Goal: Task Accomplishment & Management: Use online tool/utility

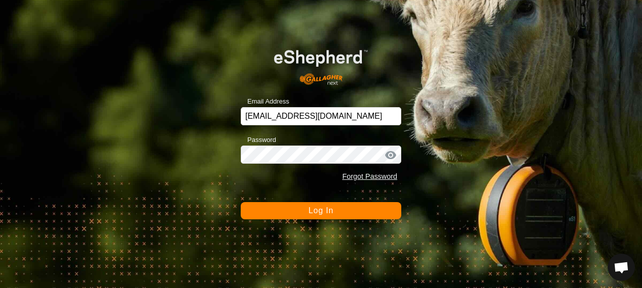
click at [317, 207] on span "Log In" at bounding box center [320, 210] width 25 height 9
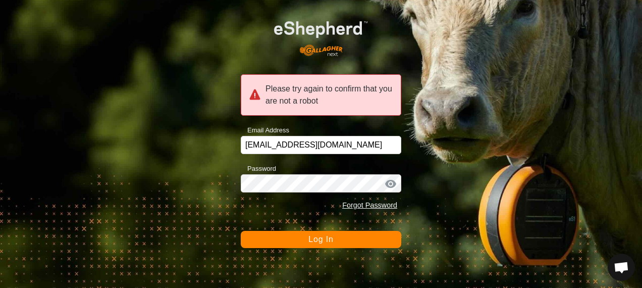
click at [324, 245] on button "Log In" at bounding box center [321, 239] width 160 height 17
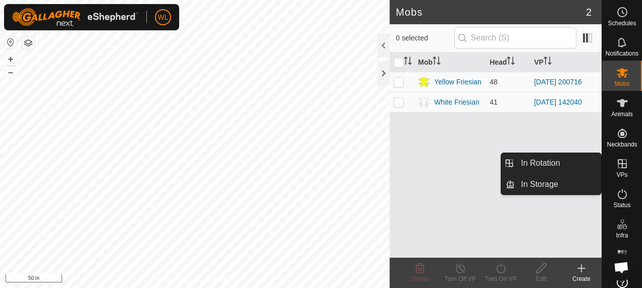
drag, startPoint x: 623, startPoint y: 161, endPoint x: 616, endPoint y: 158, distance: 7.7
click at [623, 161] on icon at bounding box center [622, 163] width 12 height 12
click at [566, 161] on link "In Rotation" at bounding box center [558, 163] width 86 height 20
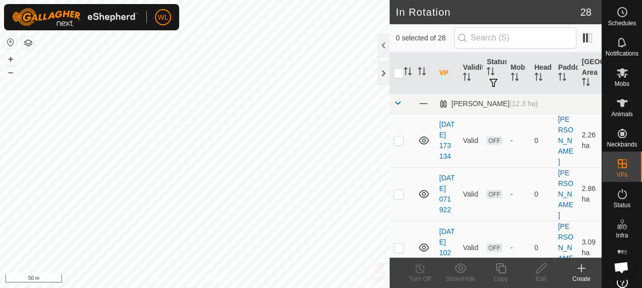
click at [583, 272] on icon at bounding box center [581, 268] width 12 height 12
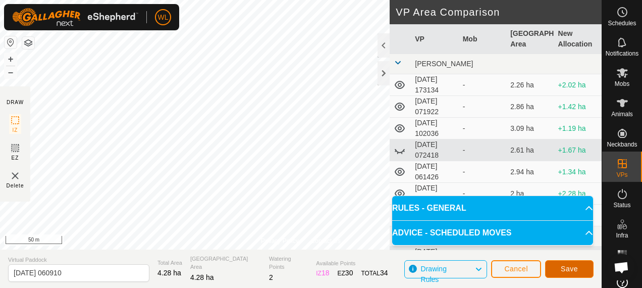
click at [575, 265] on span "Save" at bounding box center [569, 268] width 17 height 8
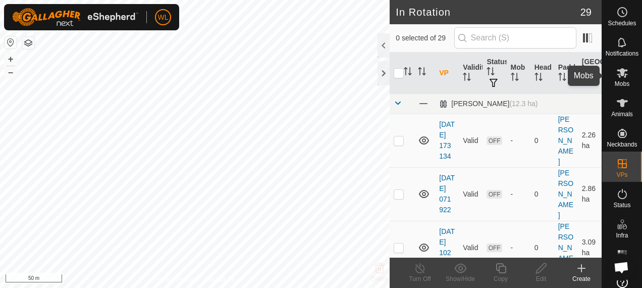
click at [620, 76] on icon at bounding box center [622, 73] width 12 height 12
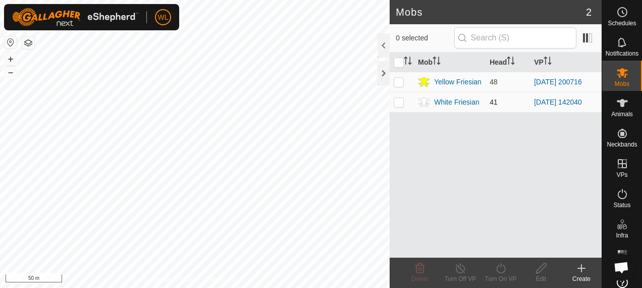
click at [396, 102] on p-checkbox at bounding box center [399, 102] width 10 height 8
checkbox input "true"
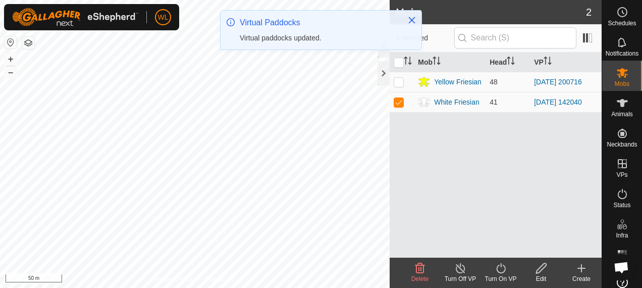
click at [502, 271] on icon at bounding box center [501, 268] width 13 height 12
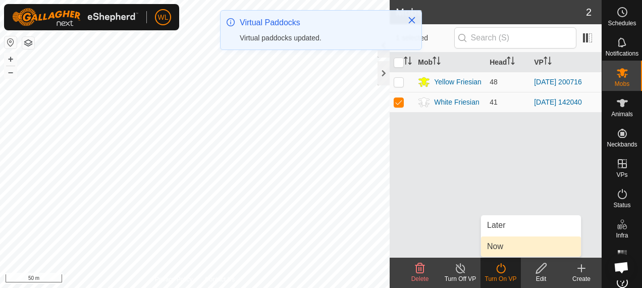
click at [504, 248] on link "Now" at bounding box center [531, 246] width 100 height 20
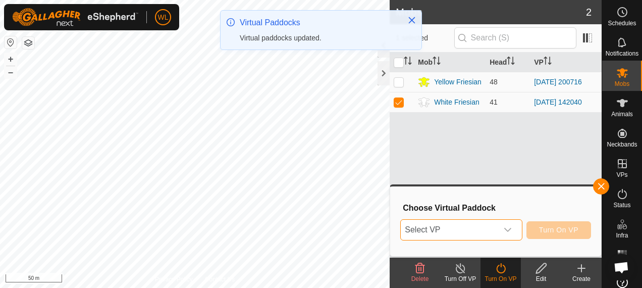
click at [497, 231] on span "Select VP" at bounding box center [449, 230] width 96 height 20
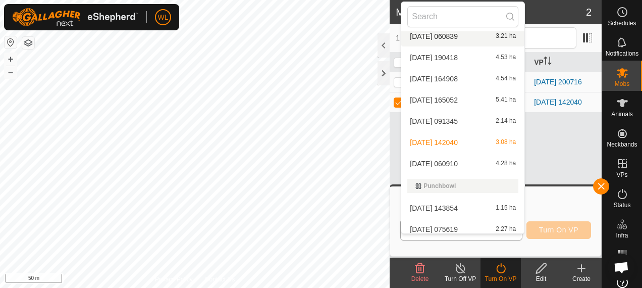
scroll to position [316, 0]
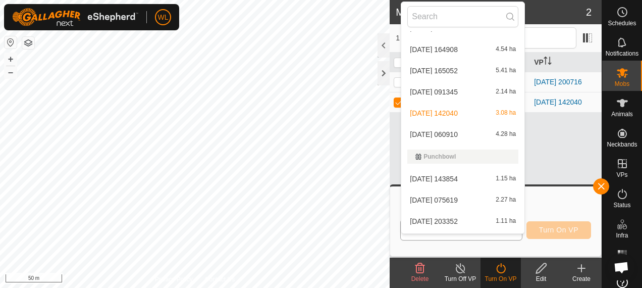
click at [462, 134] on li "[DATE] [DATE] 4.28 ha" at bounding box center [462, 134] width 123 height 20
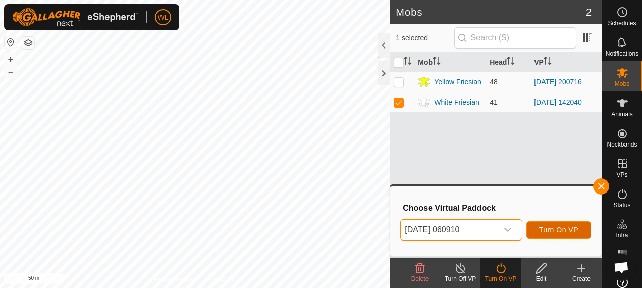
click at [572, 235] on button "Turn On VP" at bounding box center [558, 230] width 65 height 18
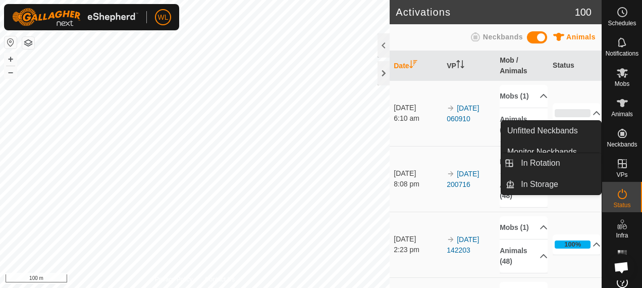
click at [623, 165] on icon at bounding box center [622, 163] width 12 height 12
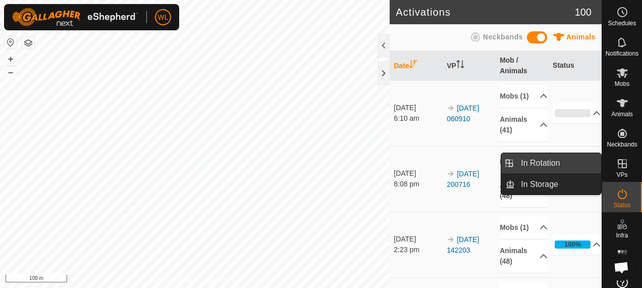
click at [563, 163] on link "In Rotation" at bounding box center [558, 163] width 86 height 20
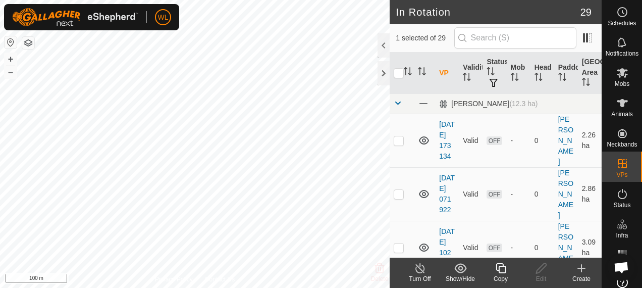
click at [581, 268] on icon at bounding box center [581, 268] width 7 height 0
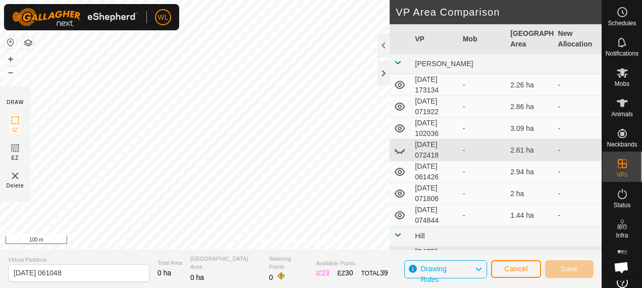
click at [378, 85] on div at bounding box center [383, 61] width 12 height 56
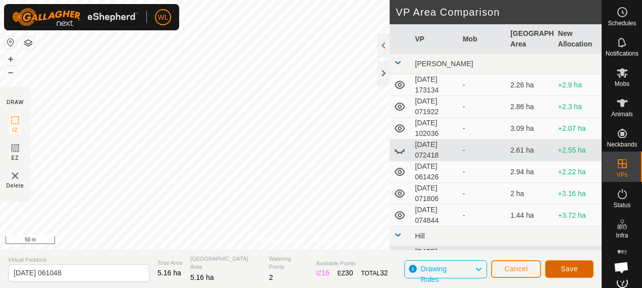
click at [569, 271] on span "Save" at bounding box center [569, 268] width 17 height 8
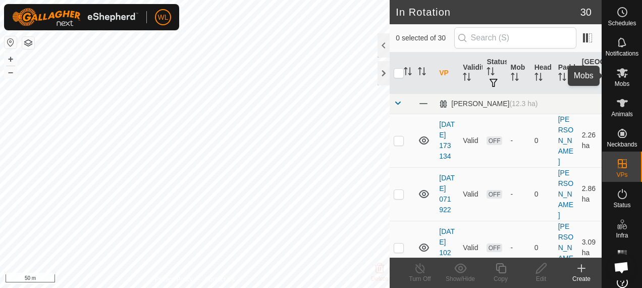
click at [616, 81] on span "Mobs" at bounding box center [622, 84] width 15 height 6
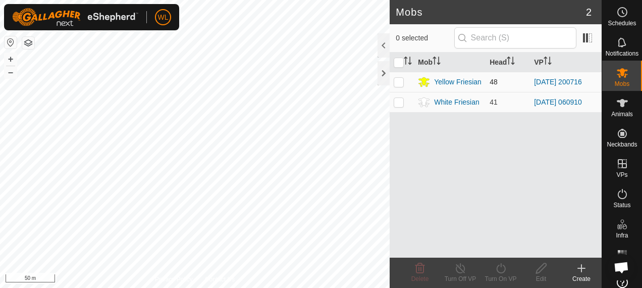
click at [398, 85] on td at bounding box center [402, 82] width 24 height 20
checkbox input "true"
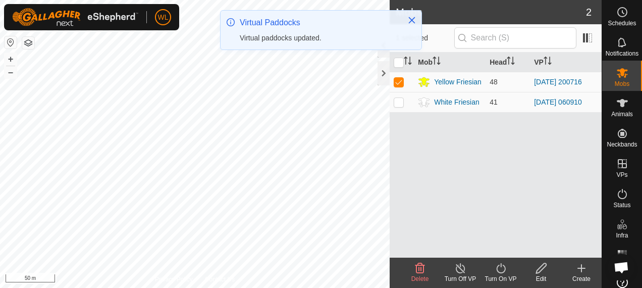
click at [500, 274] on icon at bounding box center [501, 268] width 13 height 12
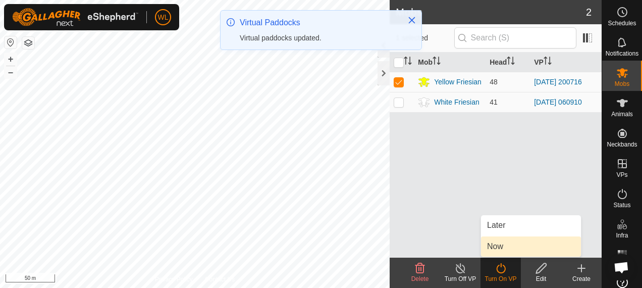
click at [506, 243] on link "Now" at bounding box center [531, 246] width 100 height 20
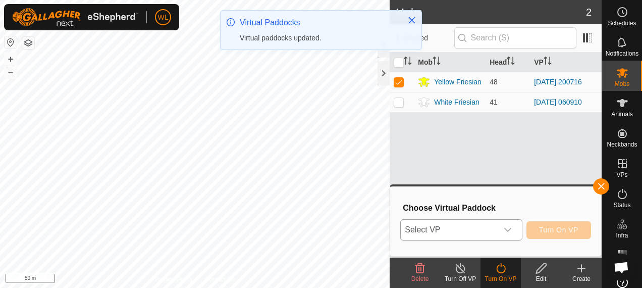
click at [476, 233] on span "Select VP" at bounding box center [449, 230] width 96 height 20
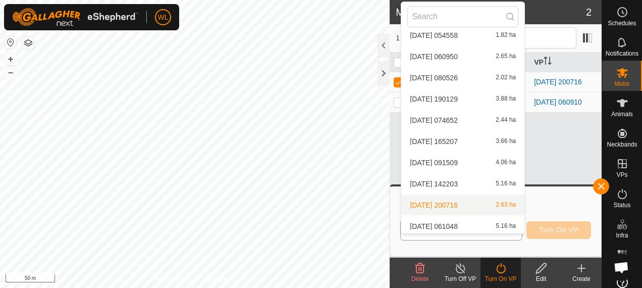
scroll to position [526, 0]
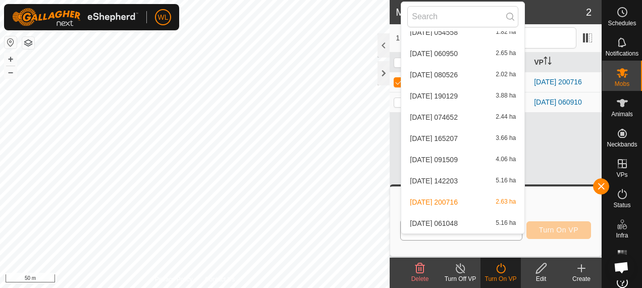
click at [474, 223] on li "[DATE] 061048 5.16 ha" at bounding box center [462, 223] width 123 height 20
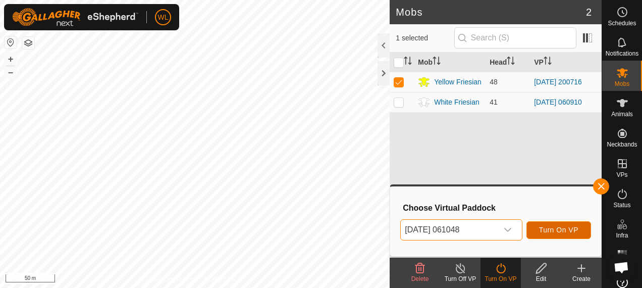
click at [551, 232] on span "Turn On VP" at bounding box center [558, 230] width 39 height 8
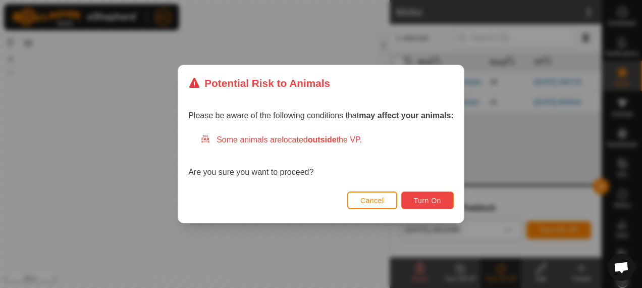
click at [413, 196] on button "Turn On" at bounding box center [427, 200] width 52 height 18
